Goal: Task Accomplishment & Management: Use online tool/utility

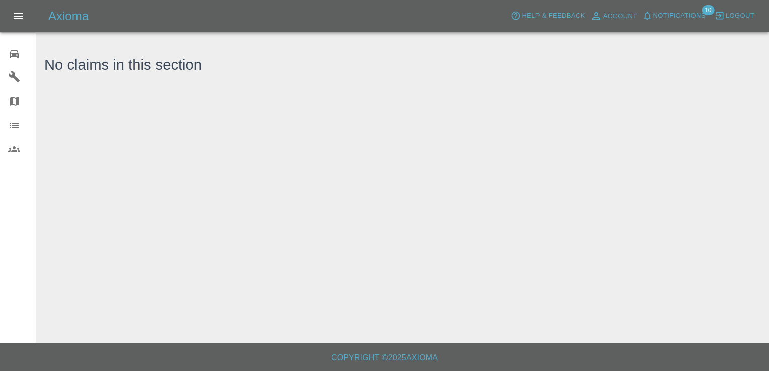
click at [15, 47] on div "0" at bounding box center [22, 53] width 28 height 15
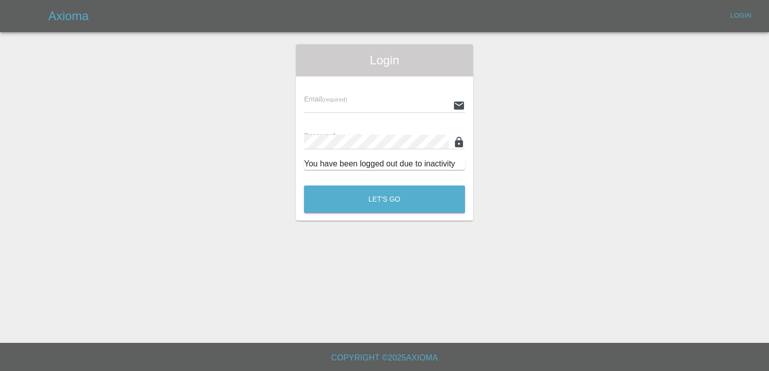
type input "[EMAIL_ADDRESS][DOMAIN_NAME]"
click at [373, 201] on button "Let's Go" at bounding box center [384, 200] width 161 height 28
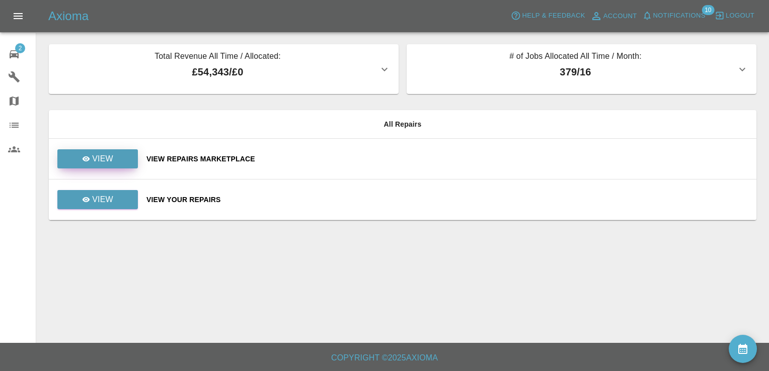
click at [114, 159] on link "View" at bounding box center [97, 158] width 81 height 19
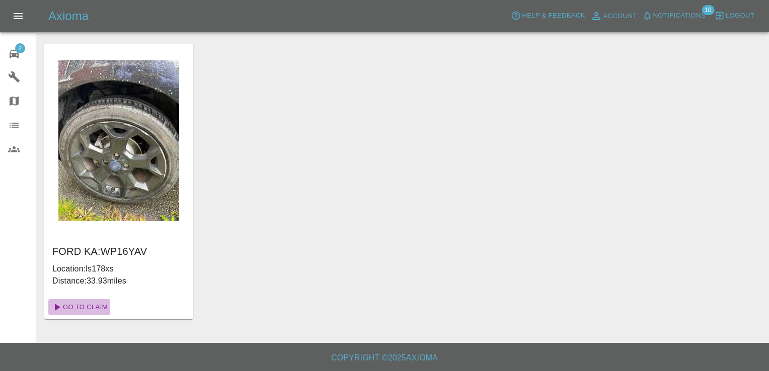
click at [96, 306] on link "Go To Claim" at bounding box center [79, 307] width 62 height 16
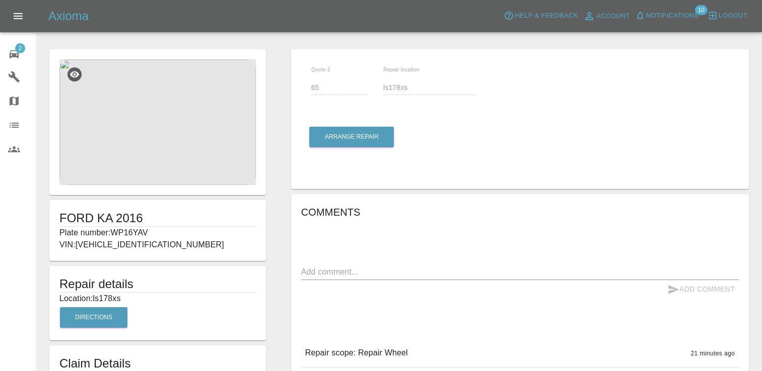
click at [655, 265] on div "x" at bounding box center [519, 272] width 437 height 16
click at [667, 197] on div "Comments x Add Comment Repair scope: Repair Wheel 21 minutes ago Repair scope: …" at bounding box center [520, 300] width 458 height 212
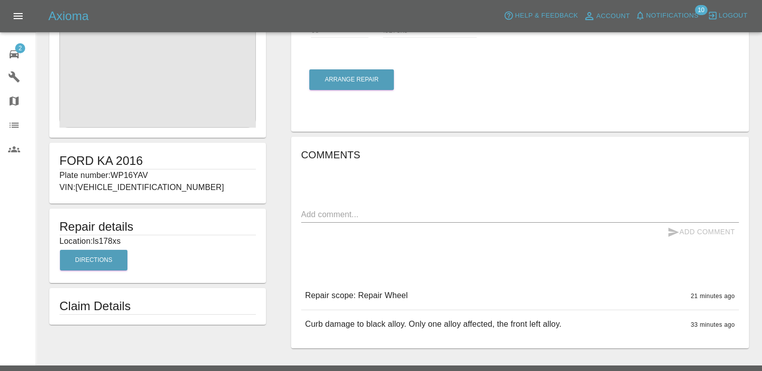
scroll to position [80, 0]
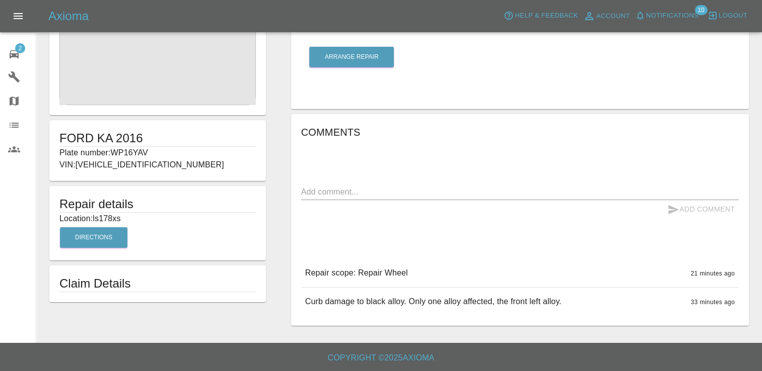
click at [13, 48] on icon at bounding box center [14, 54] width 12 height 12
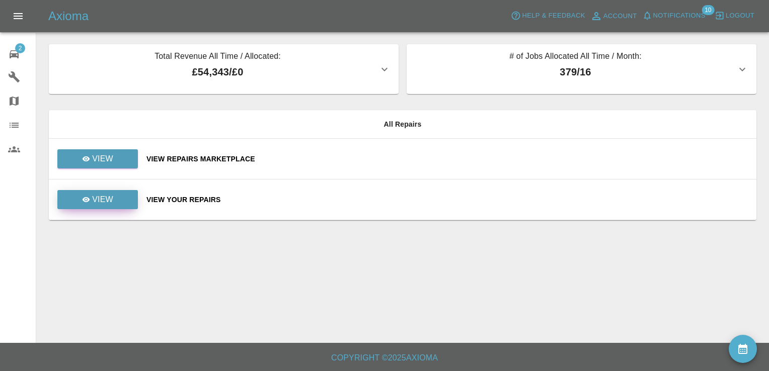
click at [102, 204] on p "View" at bounding box center [102, 200] width 21 height 12
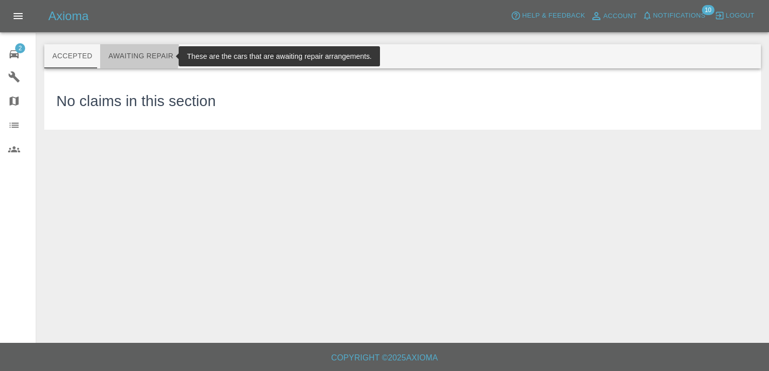
click at [122, 54] on button "Awaiting Repair" at bounding box center [140, 56] width 81 height 24
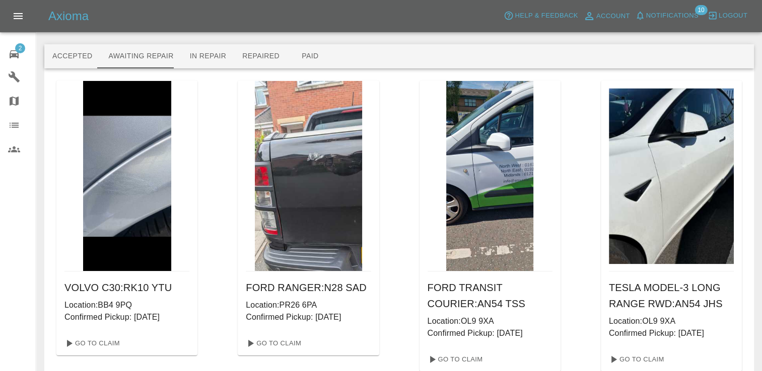
click at [14, 50] on icon at bounding box center [14, 54] width 9 height 8
